Goal: Find specific page/section: Find specific page/section

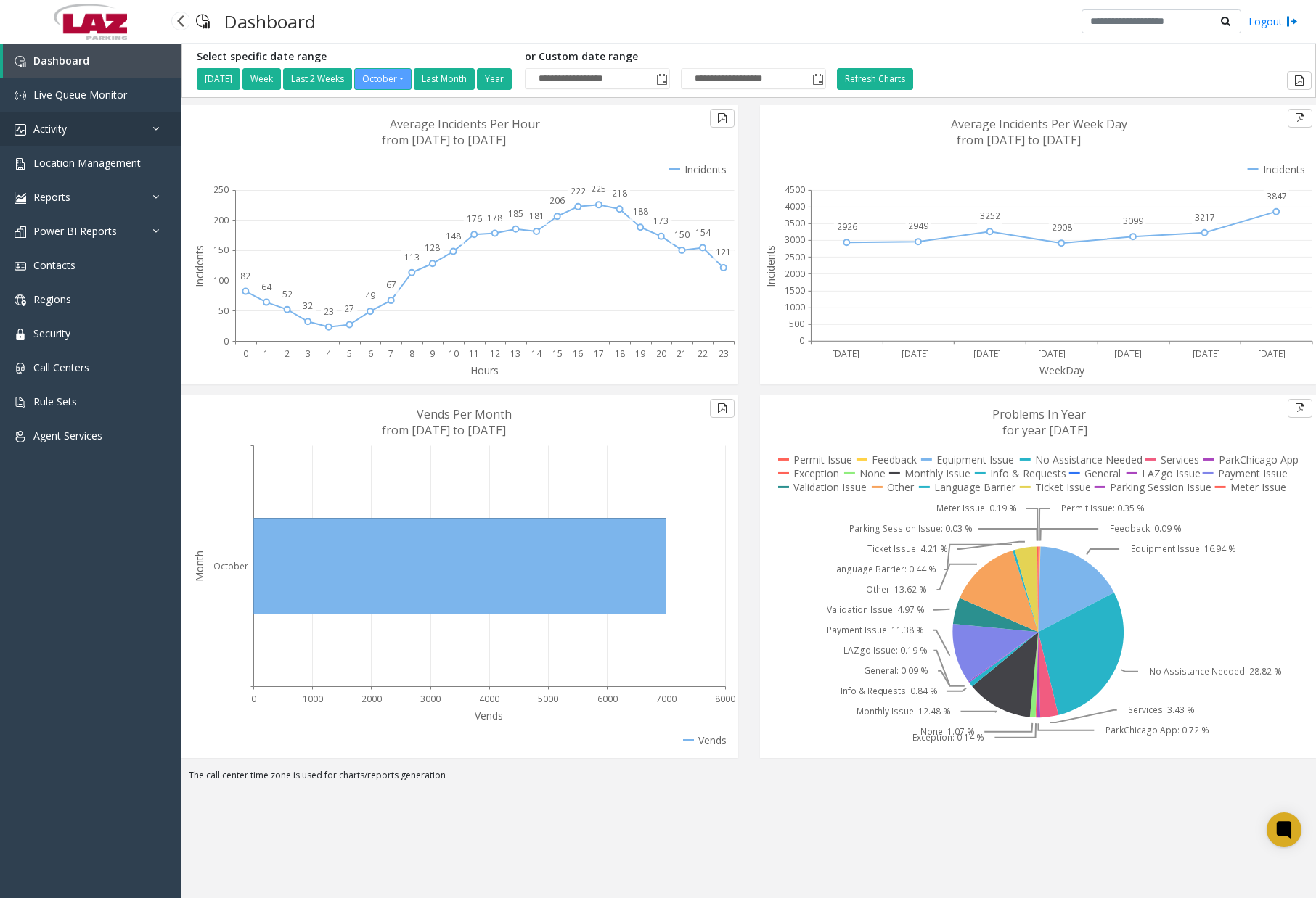
click at [123, 129] on link "Activity" at bounding box center [90, 129] width 181 height 34
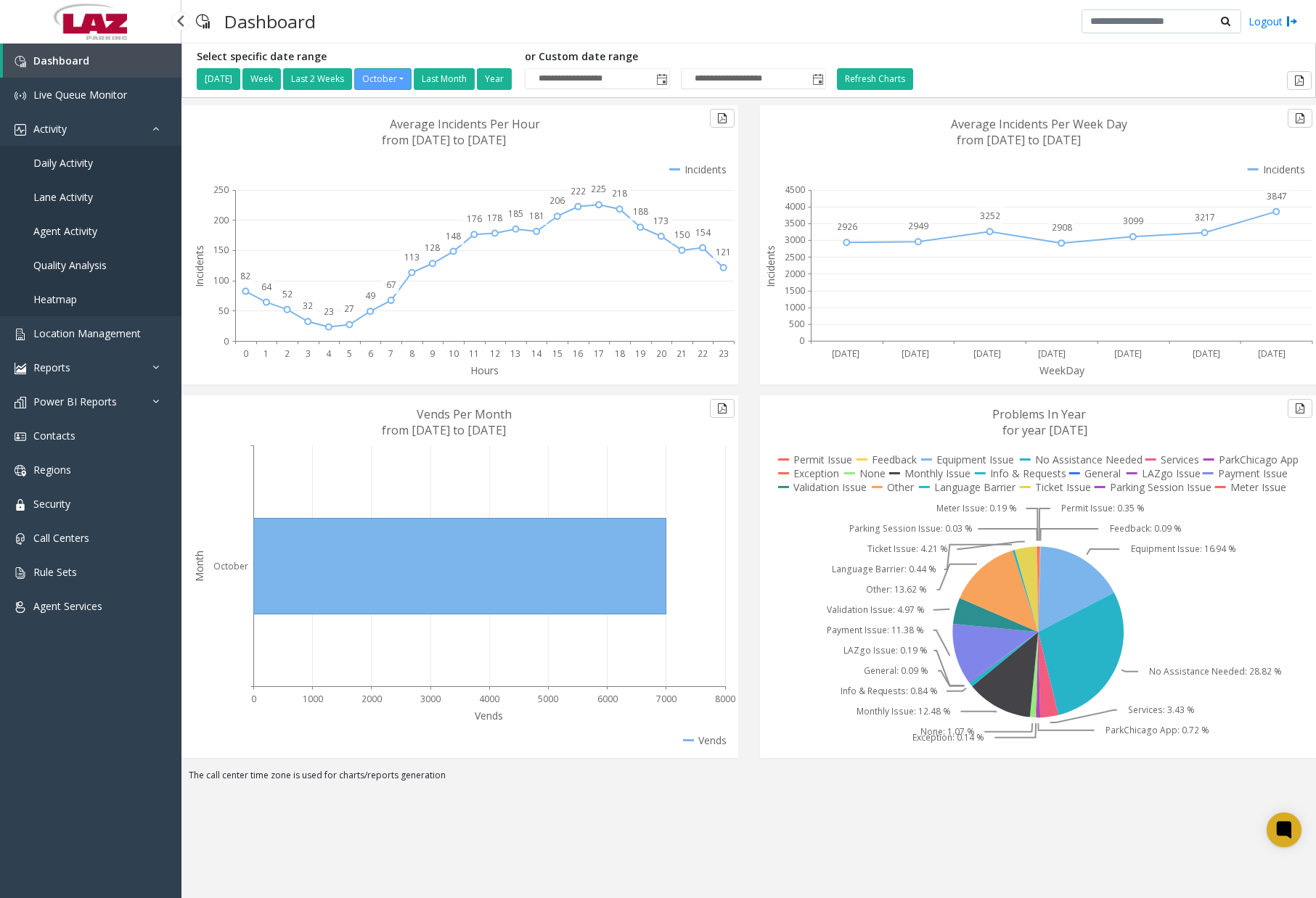
click at [80, 165] on span "Daily Activity" at bounding box center [63, 163] width 60 height 14
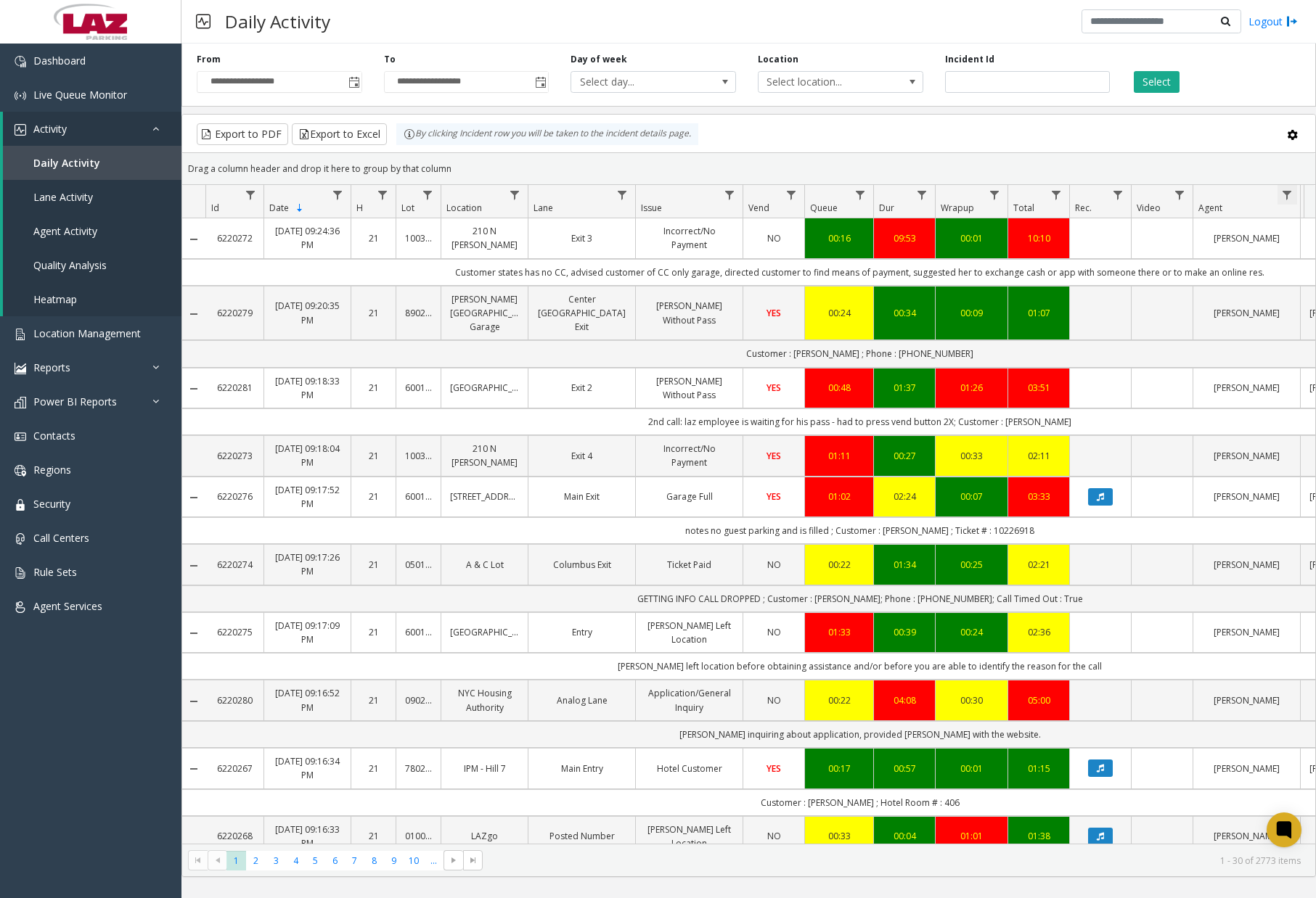
click at [1289, 196] on span "Data table" at bounding box center [1287, 195] width 11 height 11
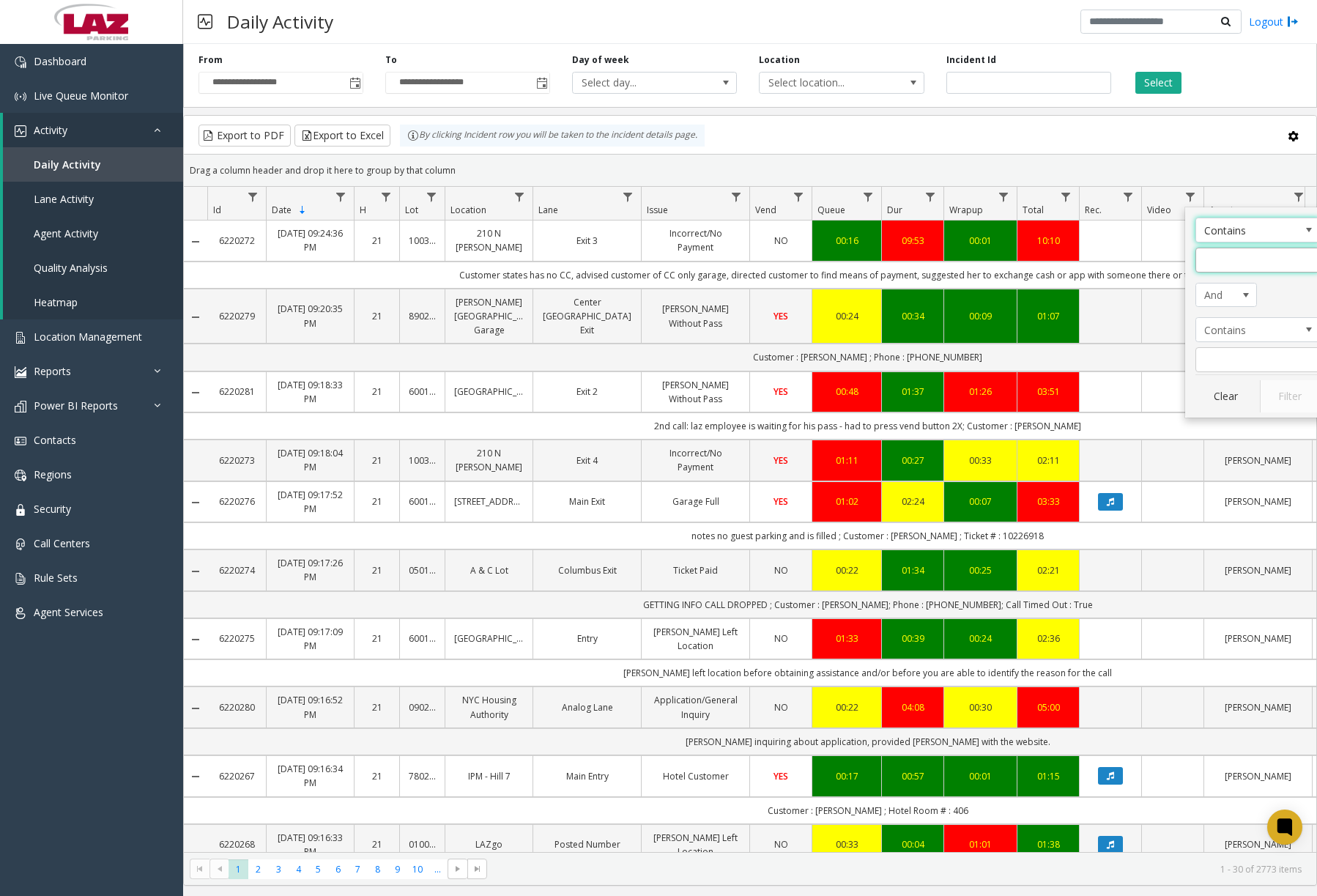
click at [1272, 253] on input "Agent Filter" at bounding box center [1258, 260] width 125 height 25
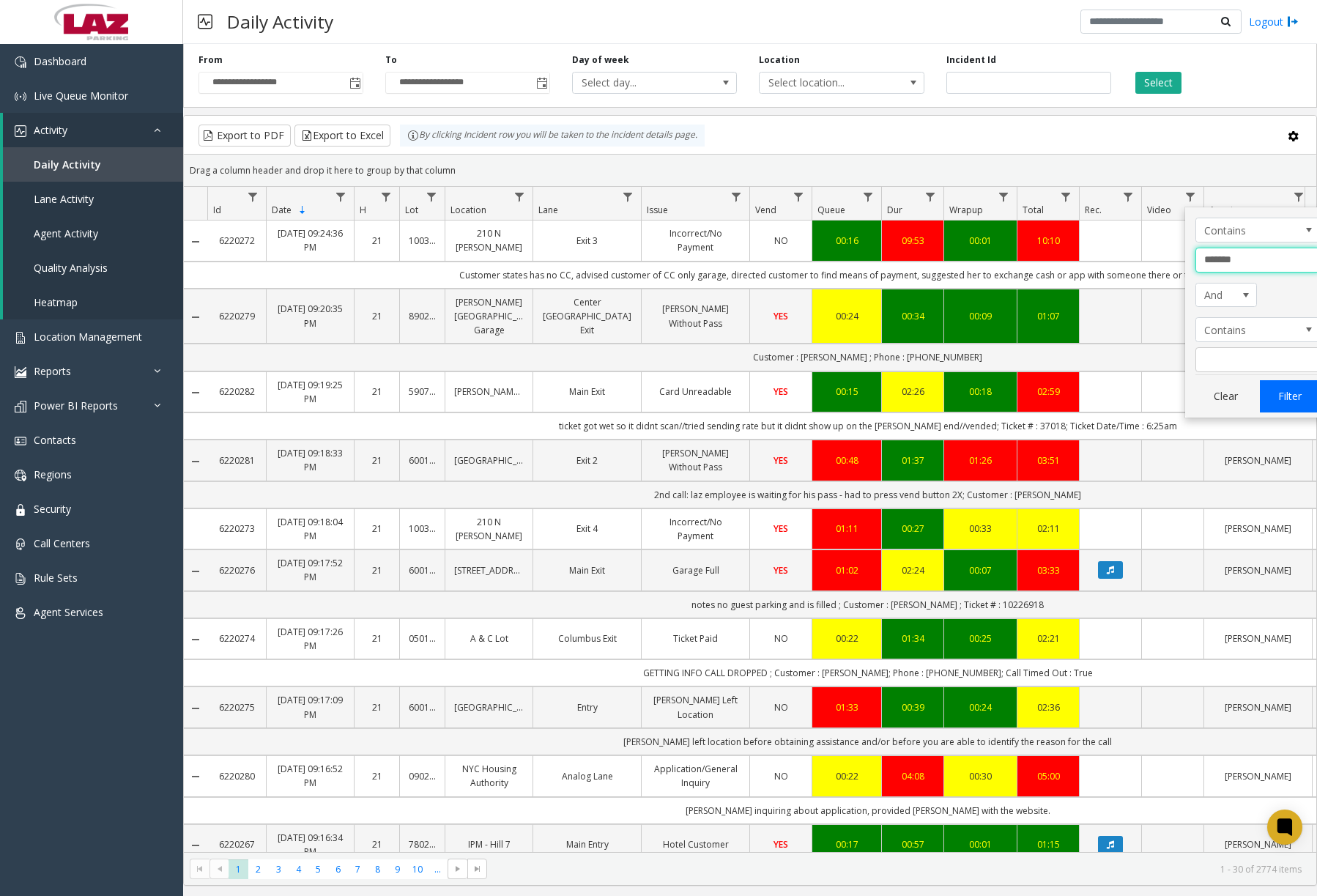
type input "*******"
click at [1285, 399] on button "Filter" at bounding box center [1290, 396] width 60 height 33
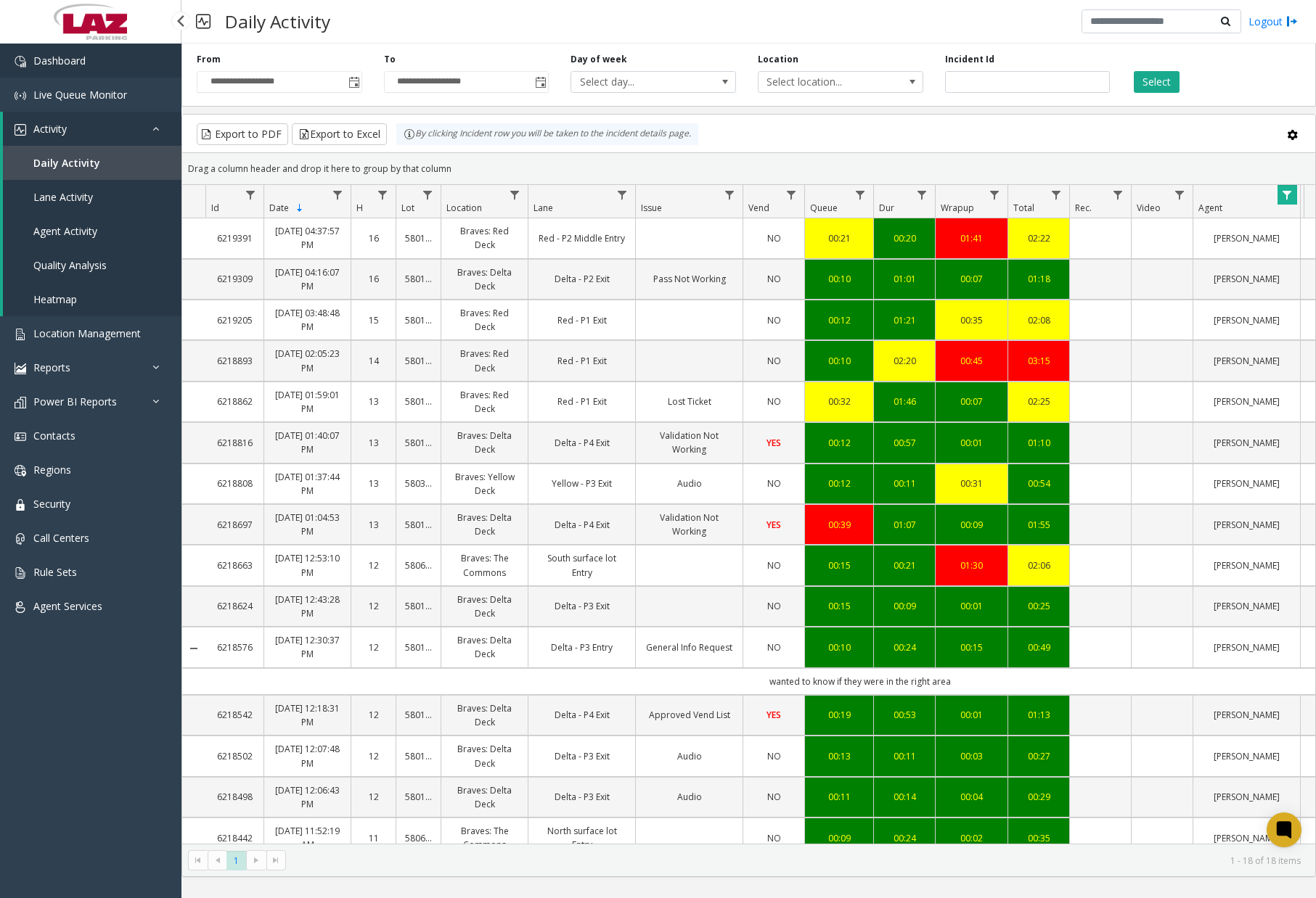
click at [83, 69] on link "Dashboard" at bounding box center [90, 60] width 181 height 34
